Goal: Transaction & Acquisition: Purchase product/service

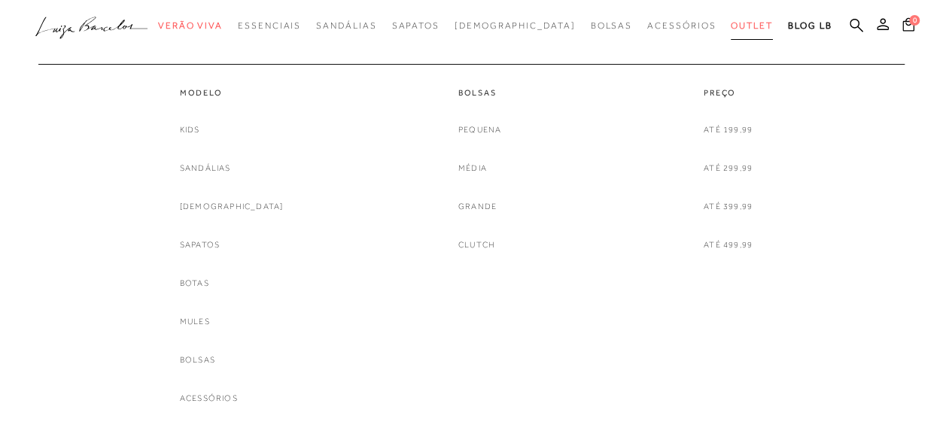
click at [731, 26] on span "Outlet" at bounding box center [752, 25] width 42 height 11
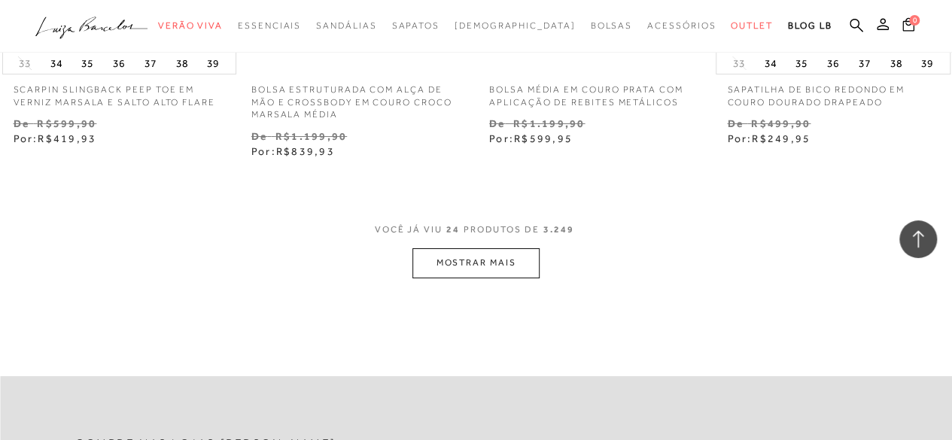
scroll to position [2860, 0]
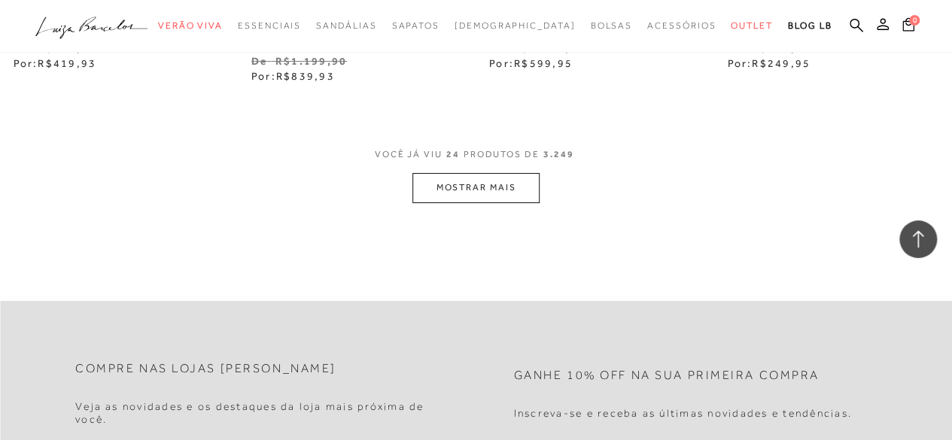
click at [432, 173] on button "MOSTRAR MAIS" at bounding box center [475, 187] width 126 height 29
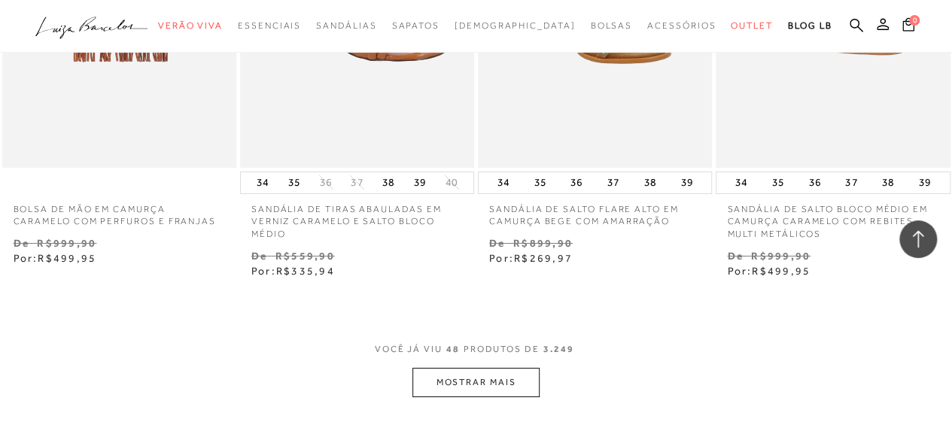
scroll to position [5644, 0]
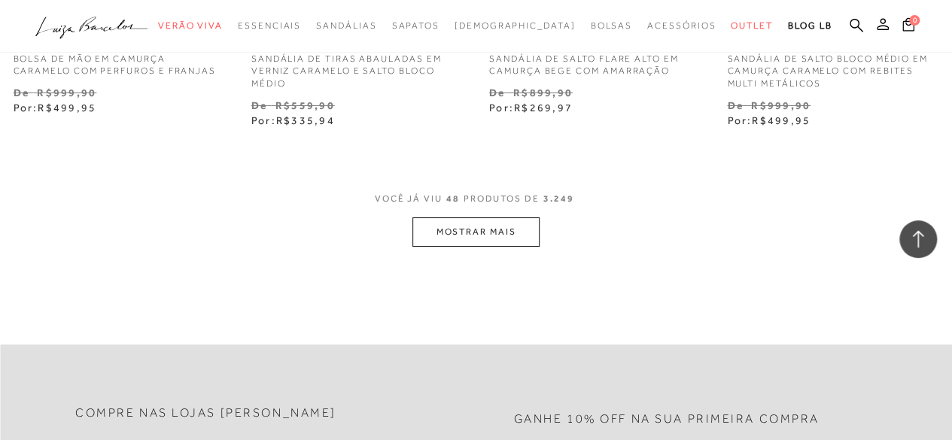
click at [474, 217] on button "MOSTRAR MAIS" at bounding box center [475, 231] width 126 height 29
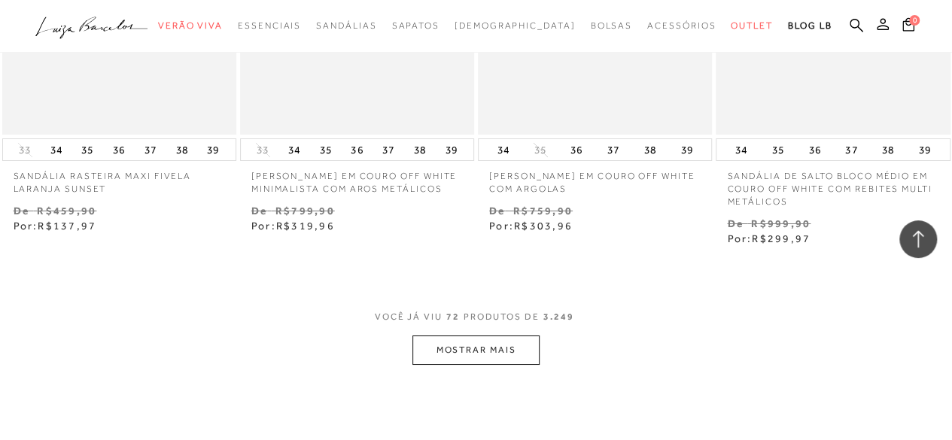
scroll to position [8353, 0]
click at [465, 337] on button "MOSTRAR MAIS" at bounding box center [475, 351] width 126 height 29
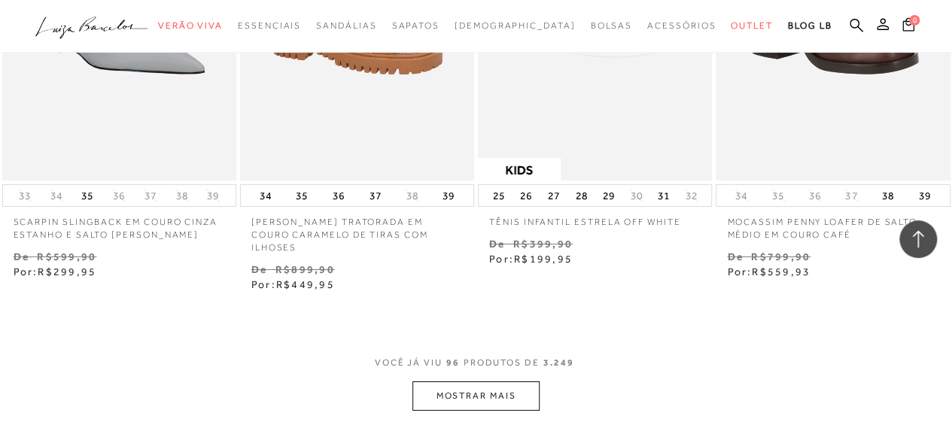
scroll to position [11212, 0]
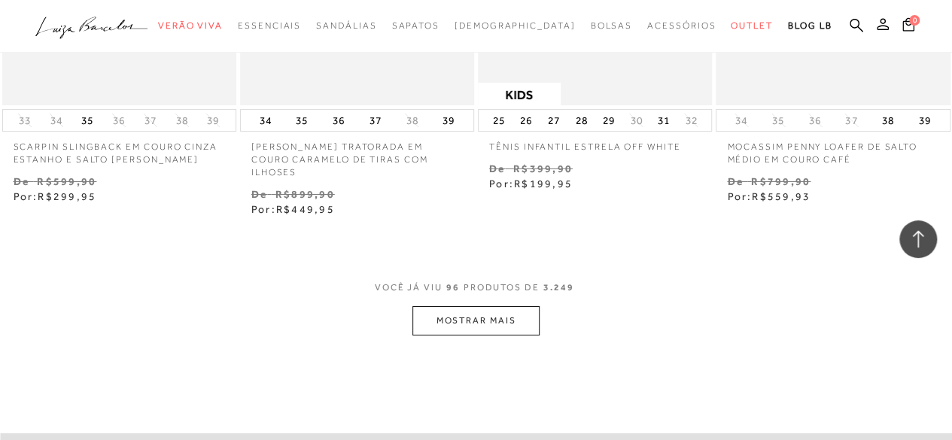
click at [419, 306] on button "MOSTRAR MAIS" at bounding box center [475, 320] width 126 height 29
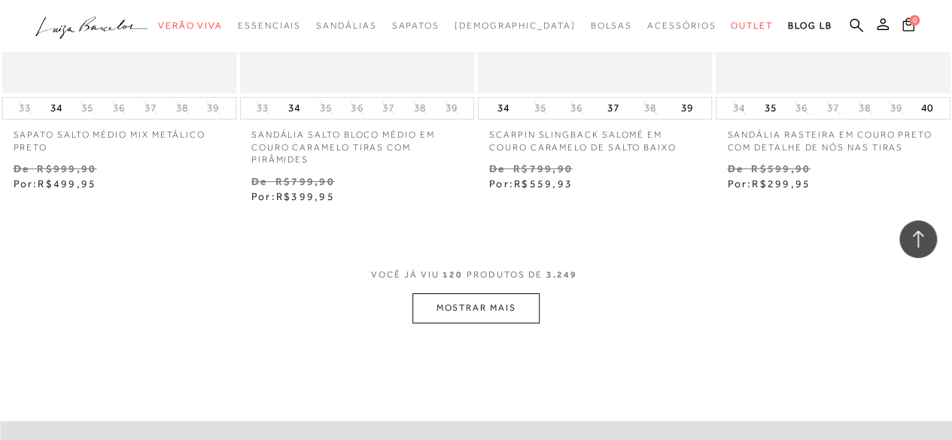
scroll to position [14072, 0]
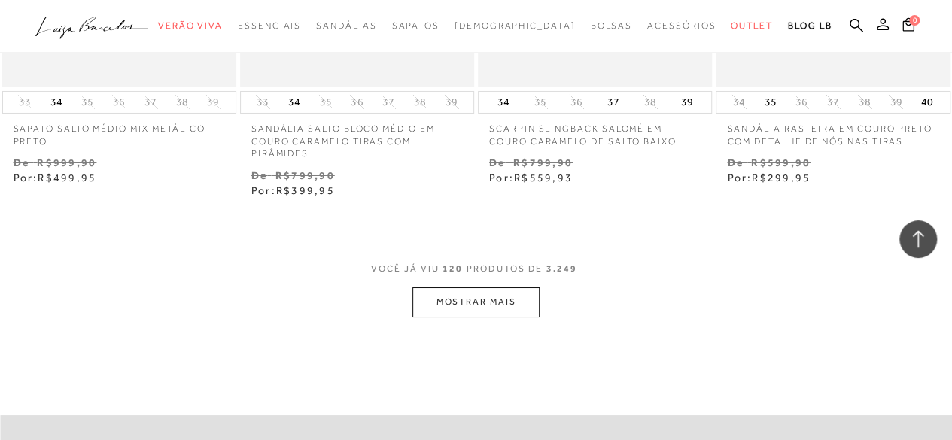
click at [506, 287] on button "MOSTRAR MAIS" at bounding box center [475, 301] width 126 height 29
